Goal: Navigation & Orientation: Find specific page/section

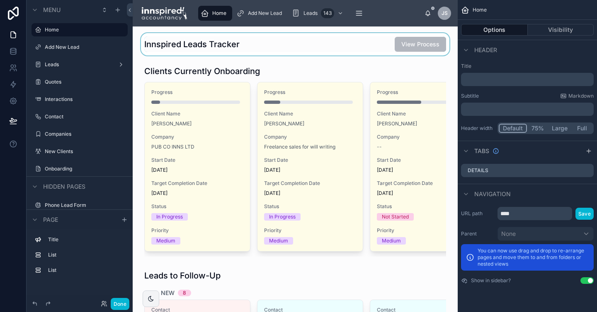
click at [259, 44] on div at bounding box center [295, 44] width 312 height 22
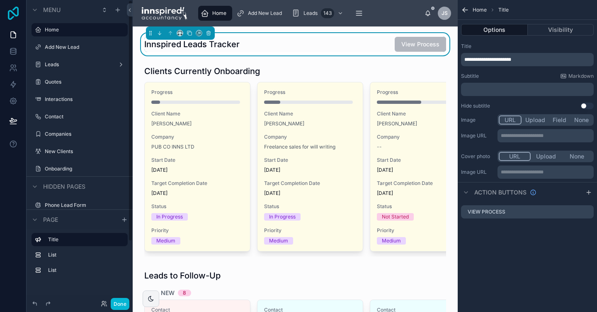
click at [12, 11] on icon at bounding box center [13, 13] width 17 height 13
